Goal: Task Accomplishment & Management: Complete application form

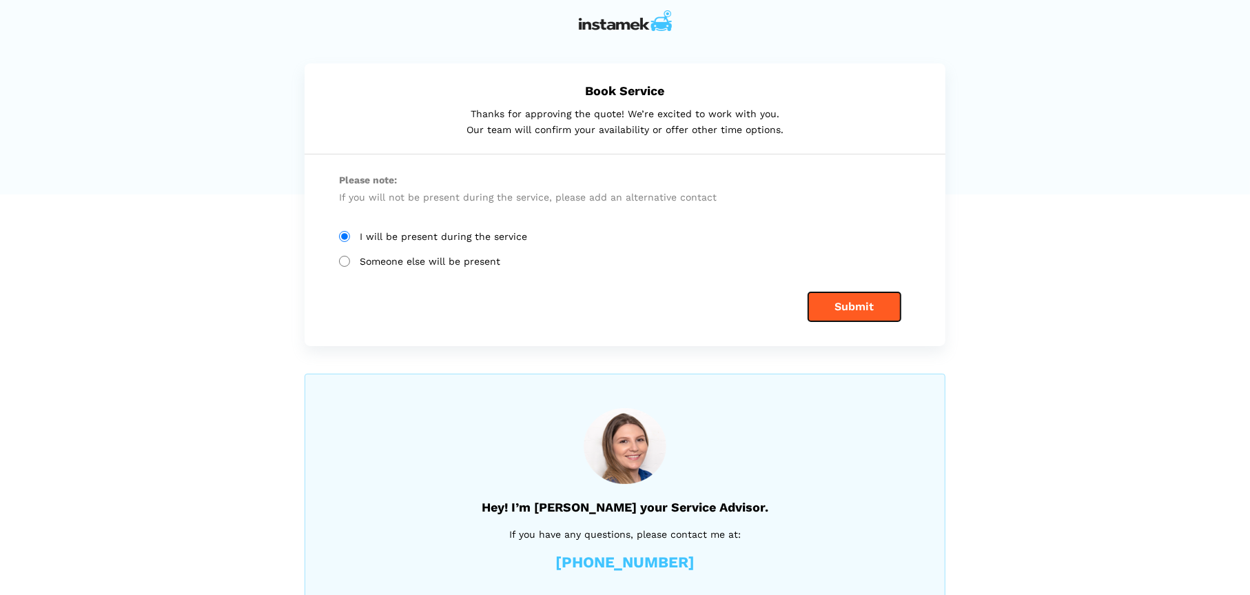
click at [880, 304] on button "Submit" at bounding box center [854, 306] width 92 height 29
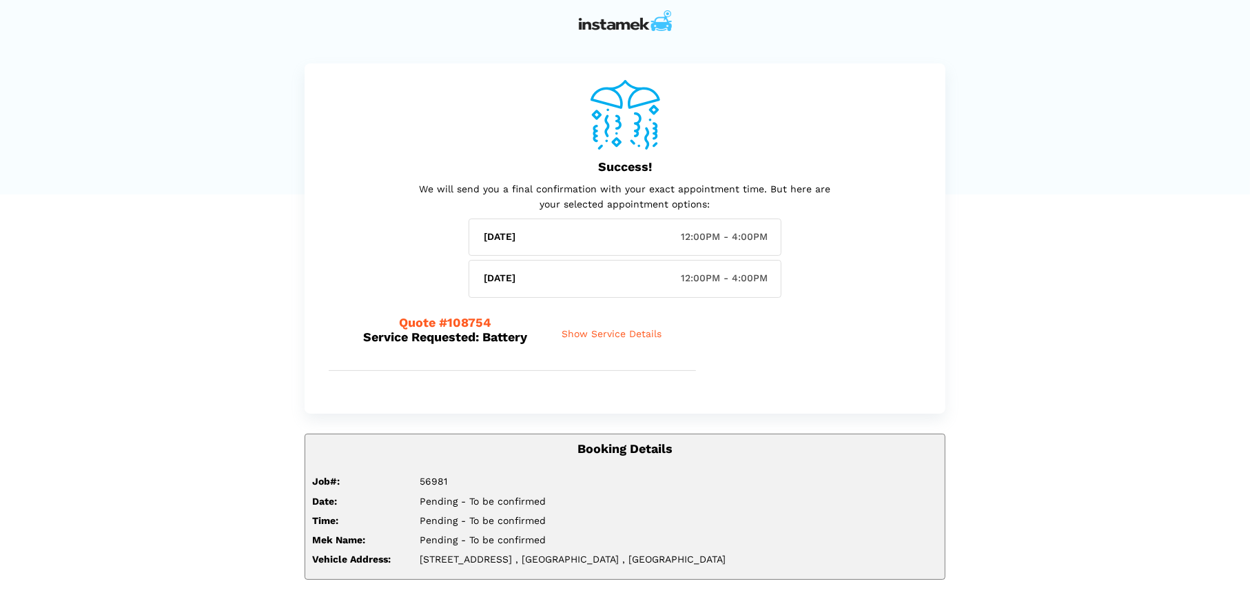
click at [631, 337] on span "Show Service Details" at bounding box center [612, 334] width 100 height 12
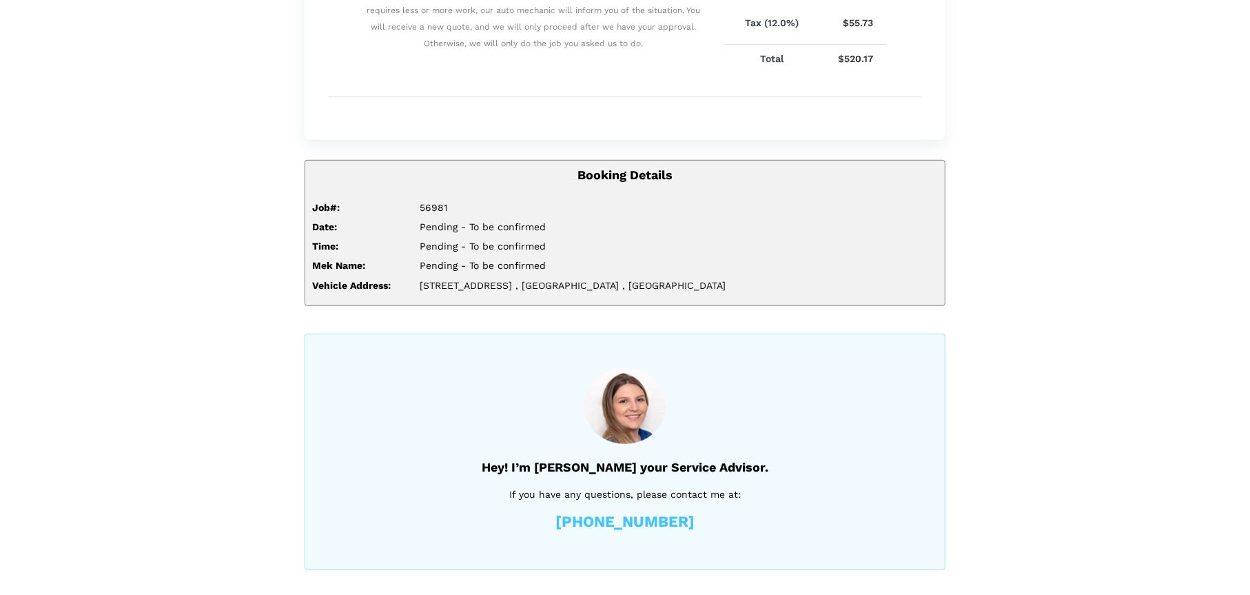
scroll to position [696, 0]
click at [365, 423] on div "Hey! I’m Natalia your Service Advisor. If you have any questions, please contac…" at bounding box center [625, 449] width 641 height 236
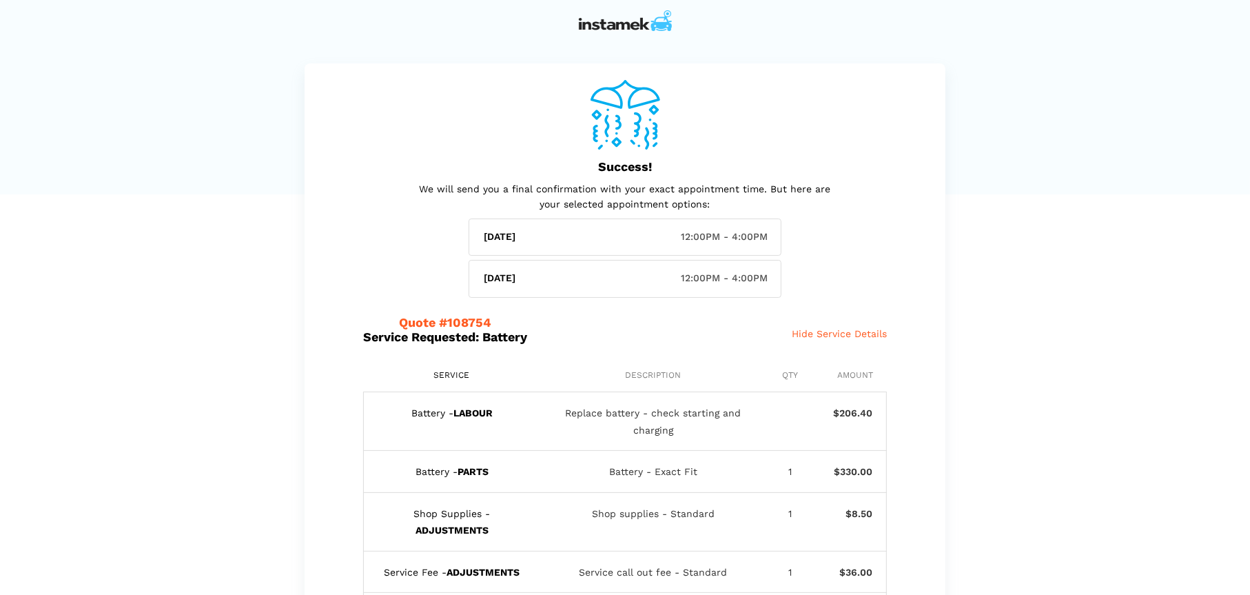
scroll to position [0, 0]
